Goal: Transaction & Acquisition: Purchase product/service

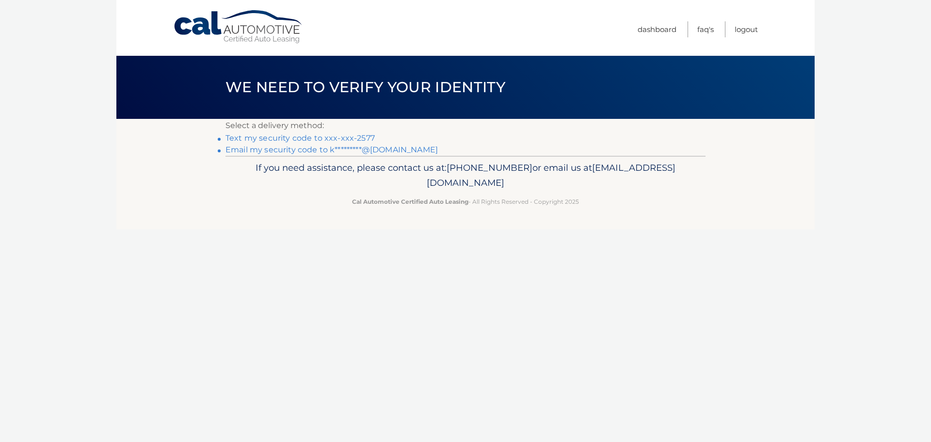
click at [314, 139] on link "Text my security code to xxx-xxx-2577" at bounding box center [299, 137] width 149 height 9
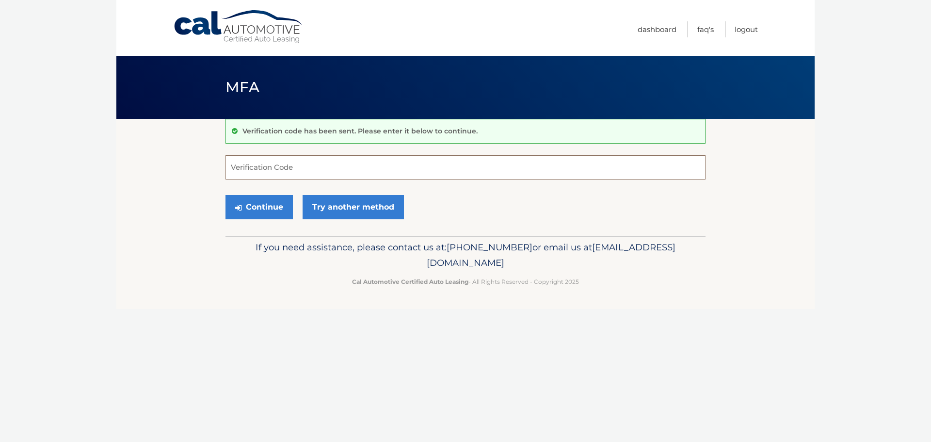
click at [246, 169] on input "Verification Code" at bounding box center [465, 167] width 480 height 24
type input "937157"
click at [256, 205] on button "Continue" at bounding box center [258, 207] width 67 height 24
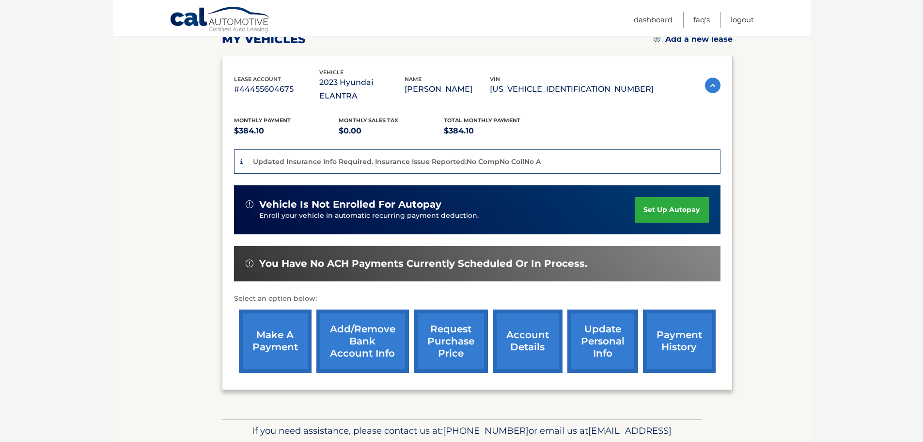
scroll to position [145, 0]
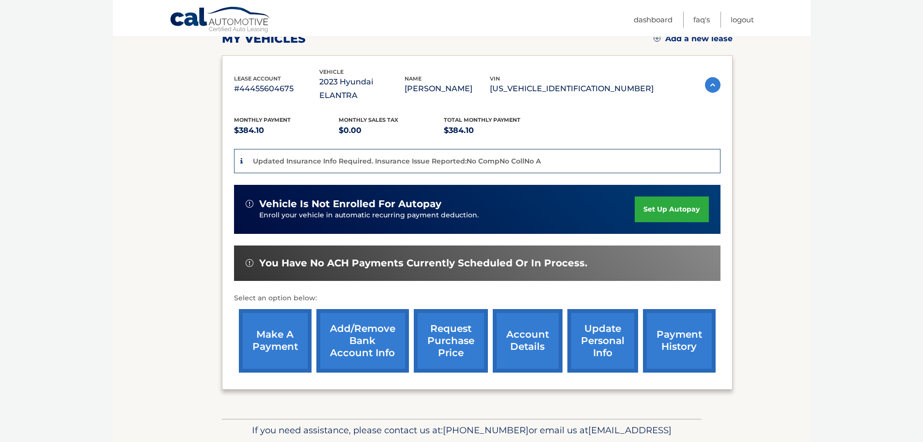
click at [286, 332] on link "make a payment" at bounding box center [275, 340] width 73 height 63
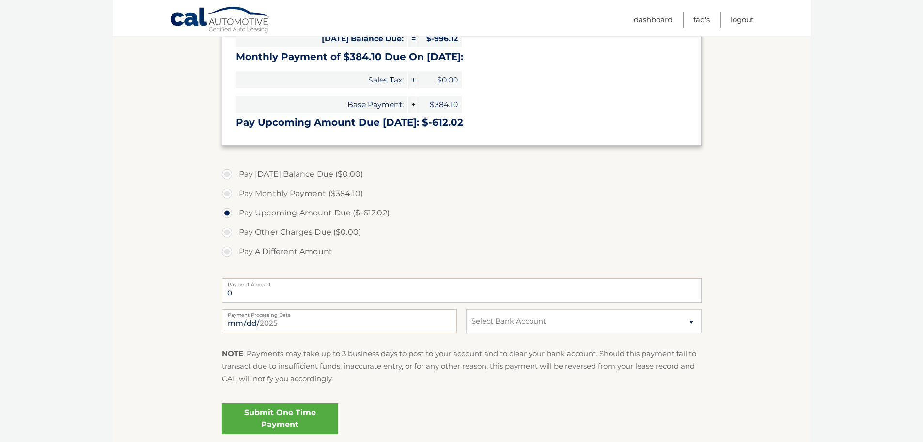
scroll to position [242, 0]
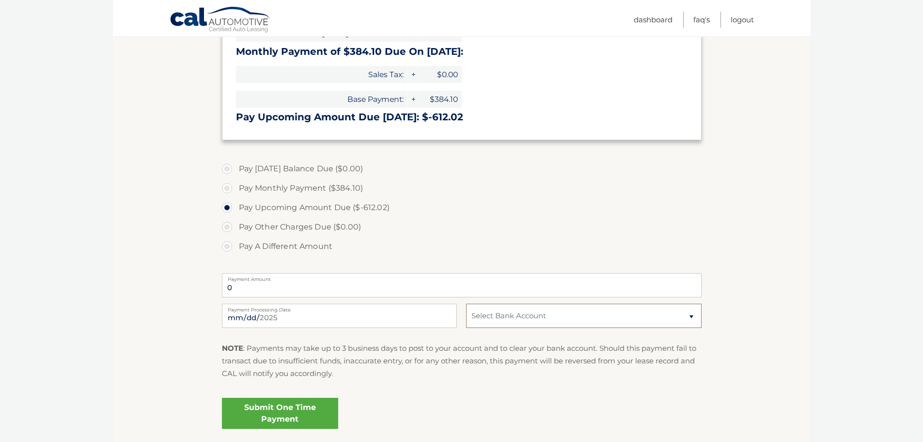
click at [535, 315] on select "Select Bank Account Checking FIRST SOURCE FEDERAL CREDIT UNION *****4959 Checki…" at bounding box center [583, 315] width 235 height 24
select select "N2NlZDUzODEtYzNjZC00MmE3LWFhZTctMWNmZDg0M2EzOWFl"
click at [466, 303] on select "Select Bank Account Checking FIRST SOURCE FEDERAL CREDIT UNION *****4959 Checki…" at bounding box center [583, 315] width 235 height 24
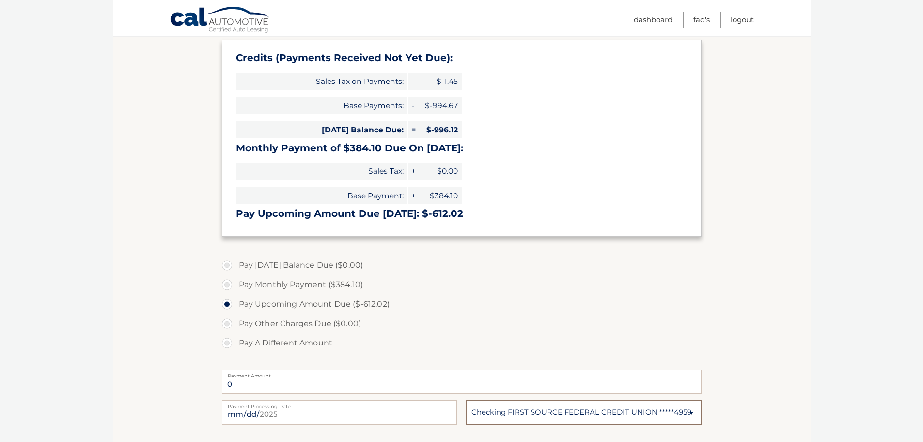
scroll to position [145, 0]
click at [433, 287] on label "Pay Monthly Payment ($384.10)" at bounding box center [462, 284] width 480 height 19
click at [236, 287] on input "Pay Monthly Payment ($384.10)" at bounding box center [231, 283] width 10 height 16
radio input "true"
type input "384.10"
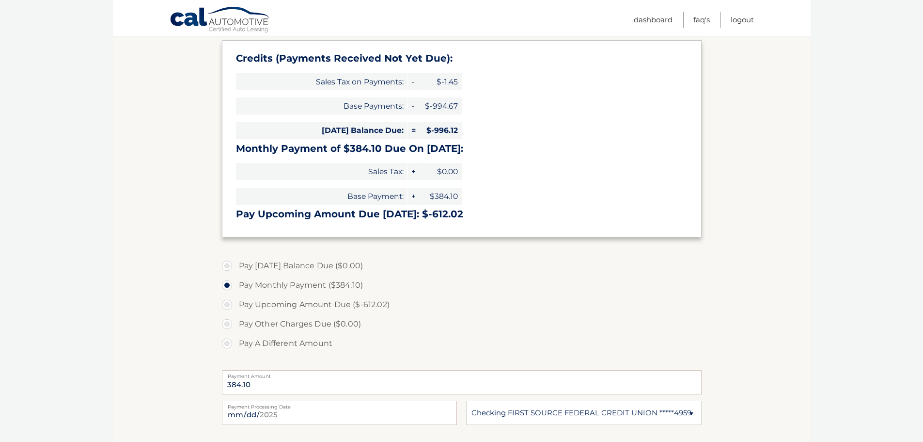
click at [226, 343] on label "Pay A Different Amount" at bounding box center [462, 342] width 480 height 19
click at [226, 343] on input "Pay A Different Amount" at bounding box center [231, 341] width 10 height 16
radio input "true"
click at [275, 383] on input "Payment Amount" at bounding box center [462, 382] width 480 height 24
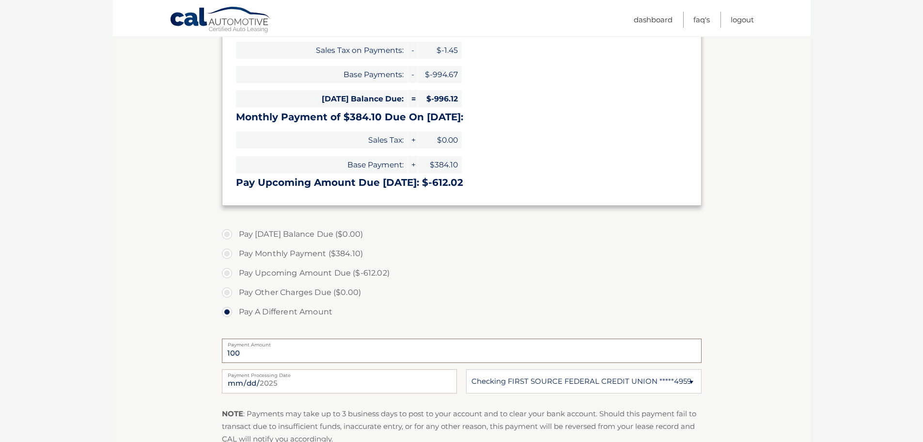
scroll to position [194, 0]
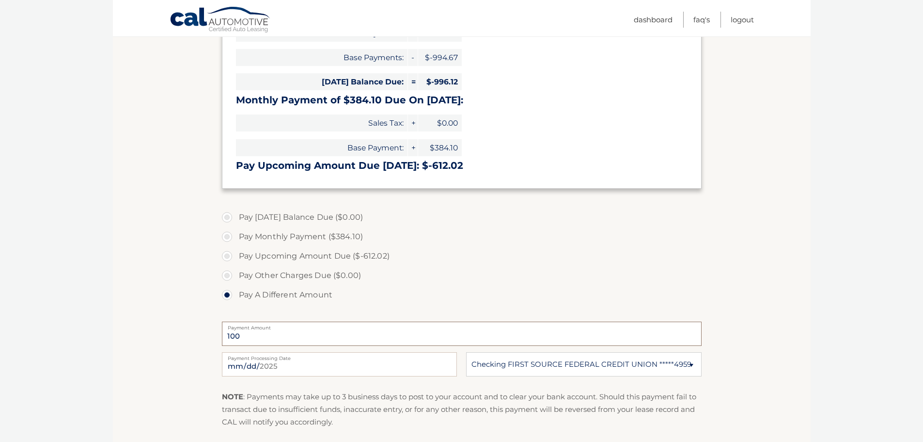
type input "100"
click at [399, 368] on input "2025-08-14" at bounding box center [339, 364] width 235 height 24
type input "2025-08-15"
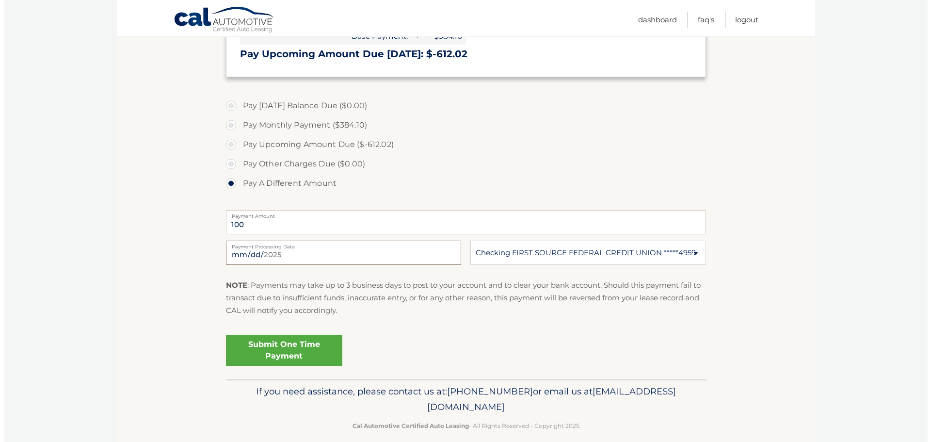
scroll to position [317, 0]
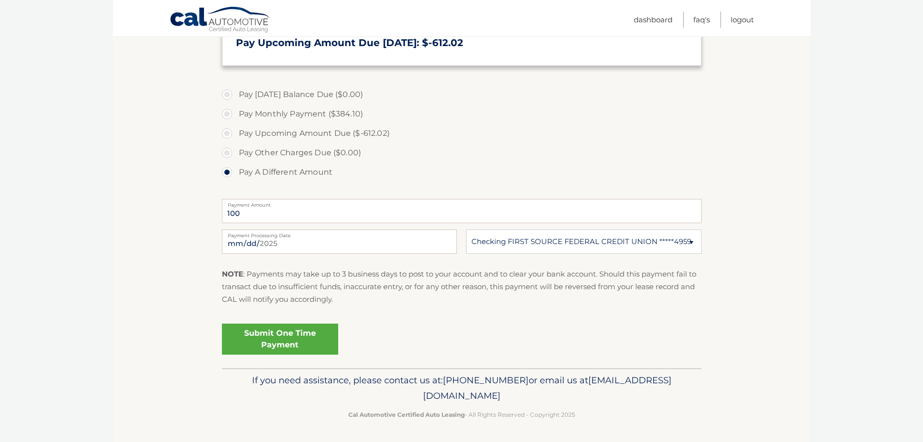
click at [273, 338] on link "Submit One Time Payment" at bounding box center [280, 338] width 116 height 31
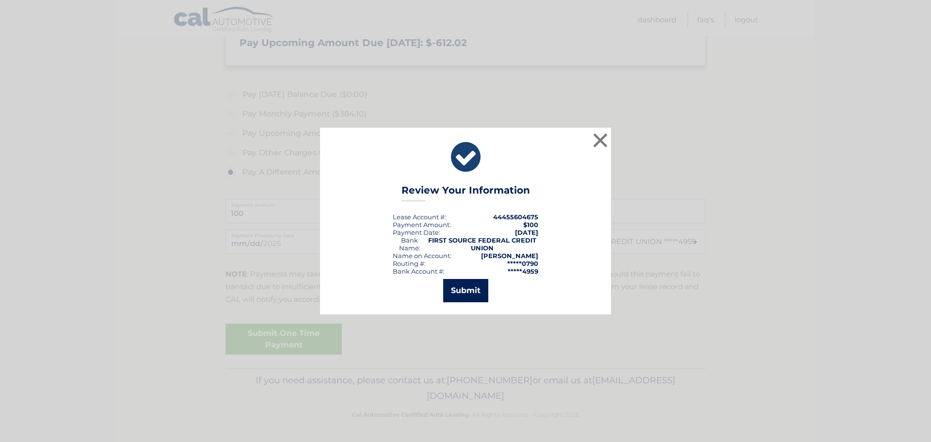
click at [454, 286] on button "Submit" at bounding box center [465, 290] width 45 height 23
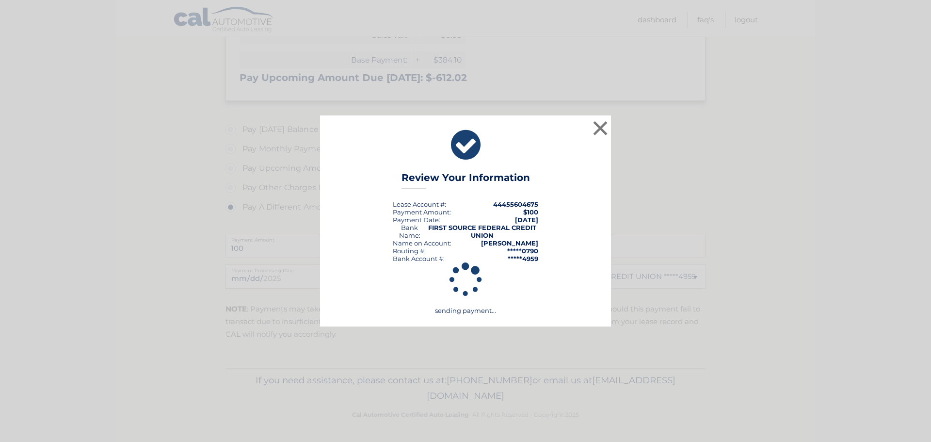
scroll to position [282, 0]
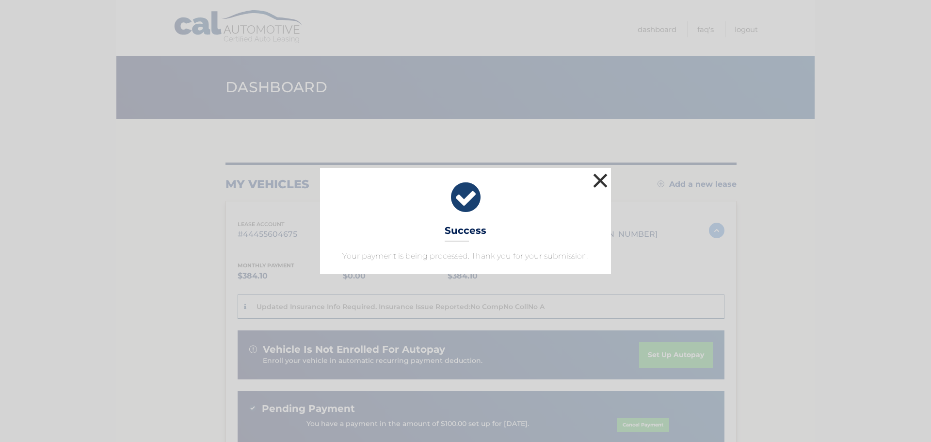
click at [601, 183] on button "×" at bounding box center [599, 180] width 19 height 19
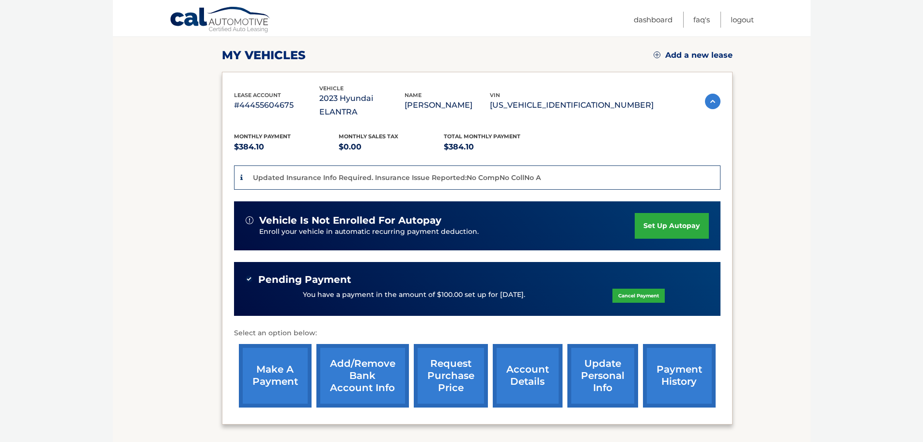
scroll to position [145, 0]
